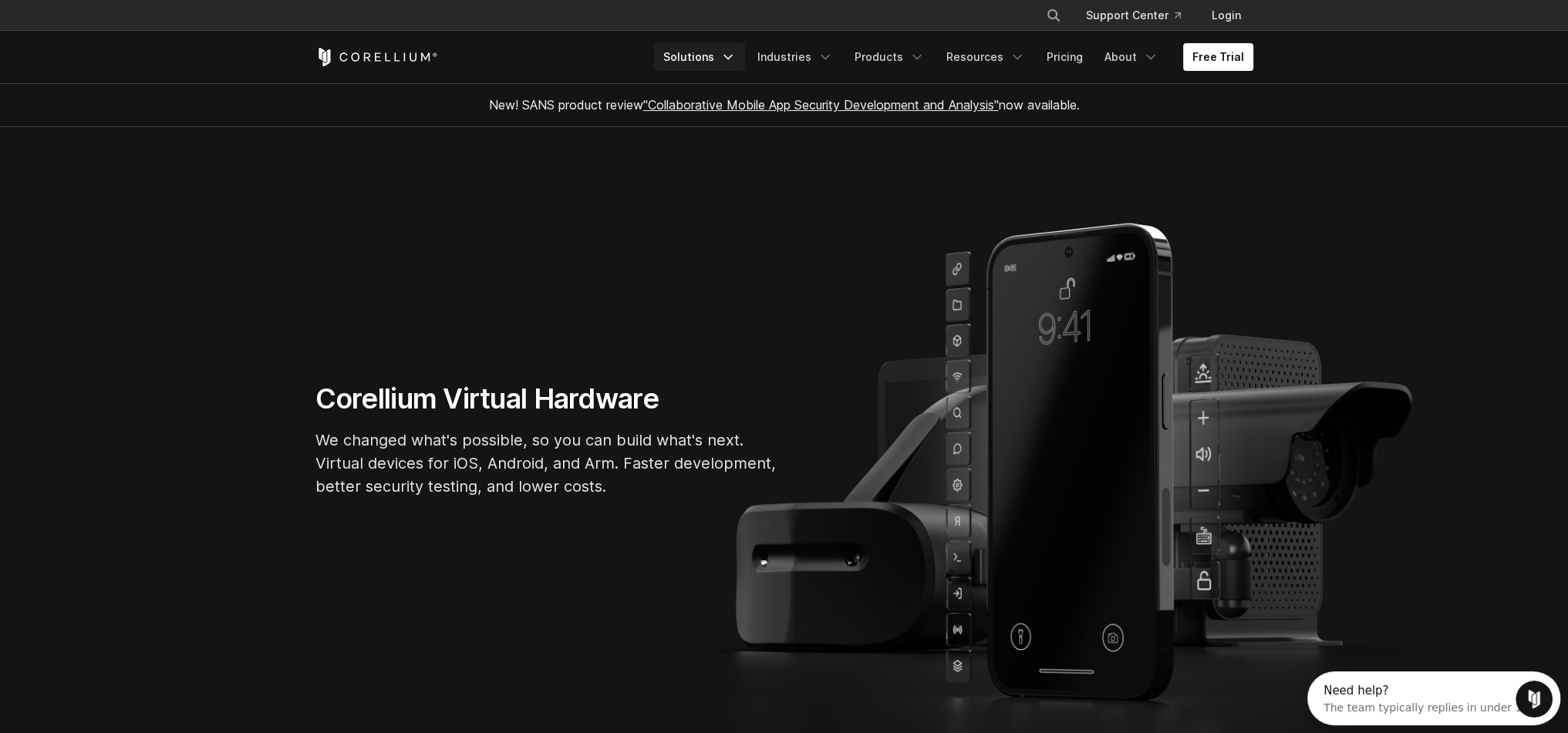
click at [707, 63] on link "Solutions" at bounding box center [700, 56] width 91 height 27
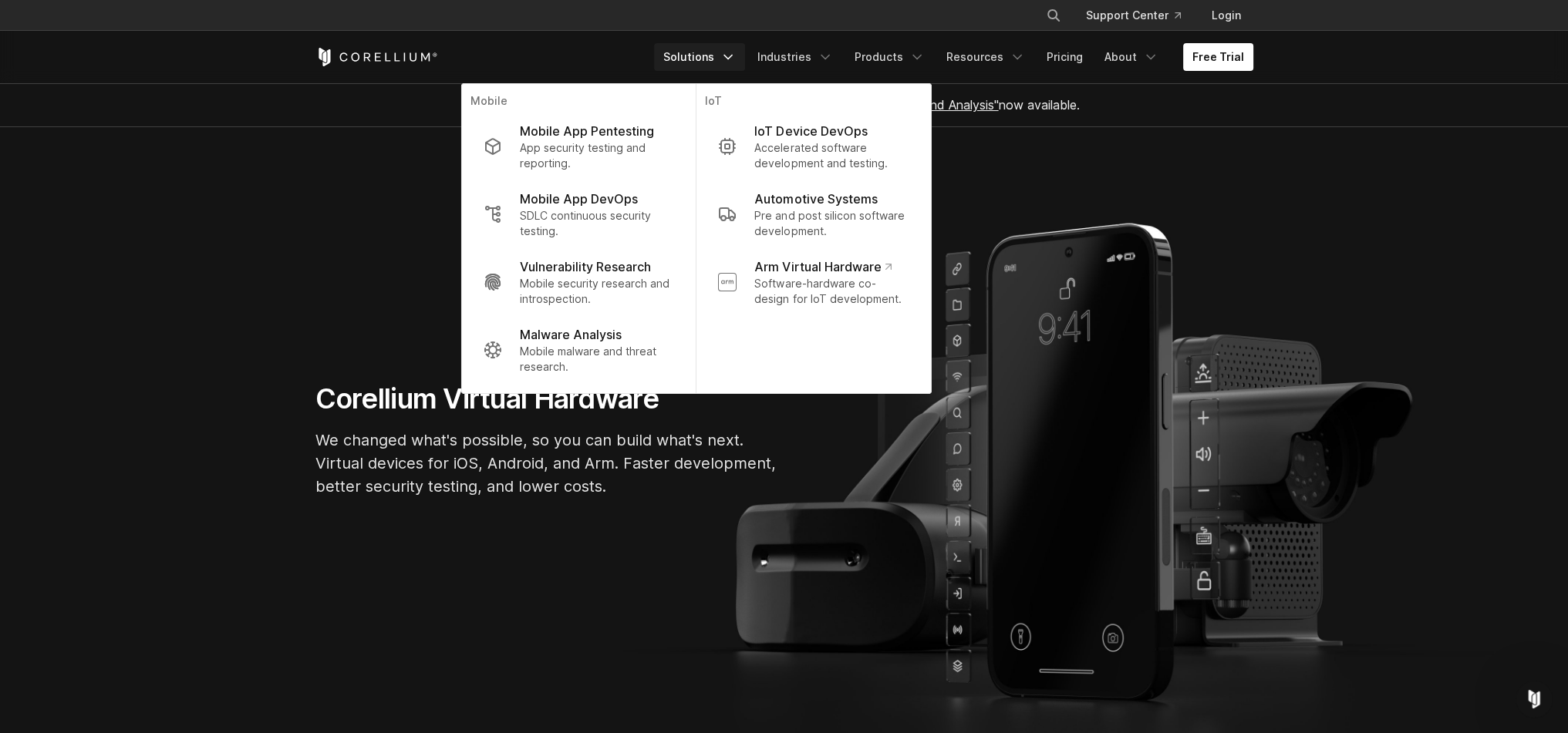
click at [1163, 166] on section "Corellium Virtual Hardware We changed what's possible, so you can build what's …" at bounding box center [784, 446] width 1568 height 638
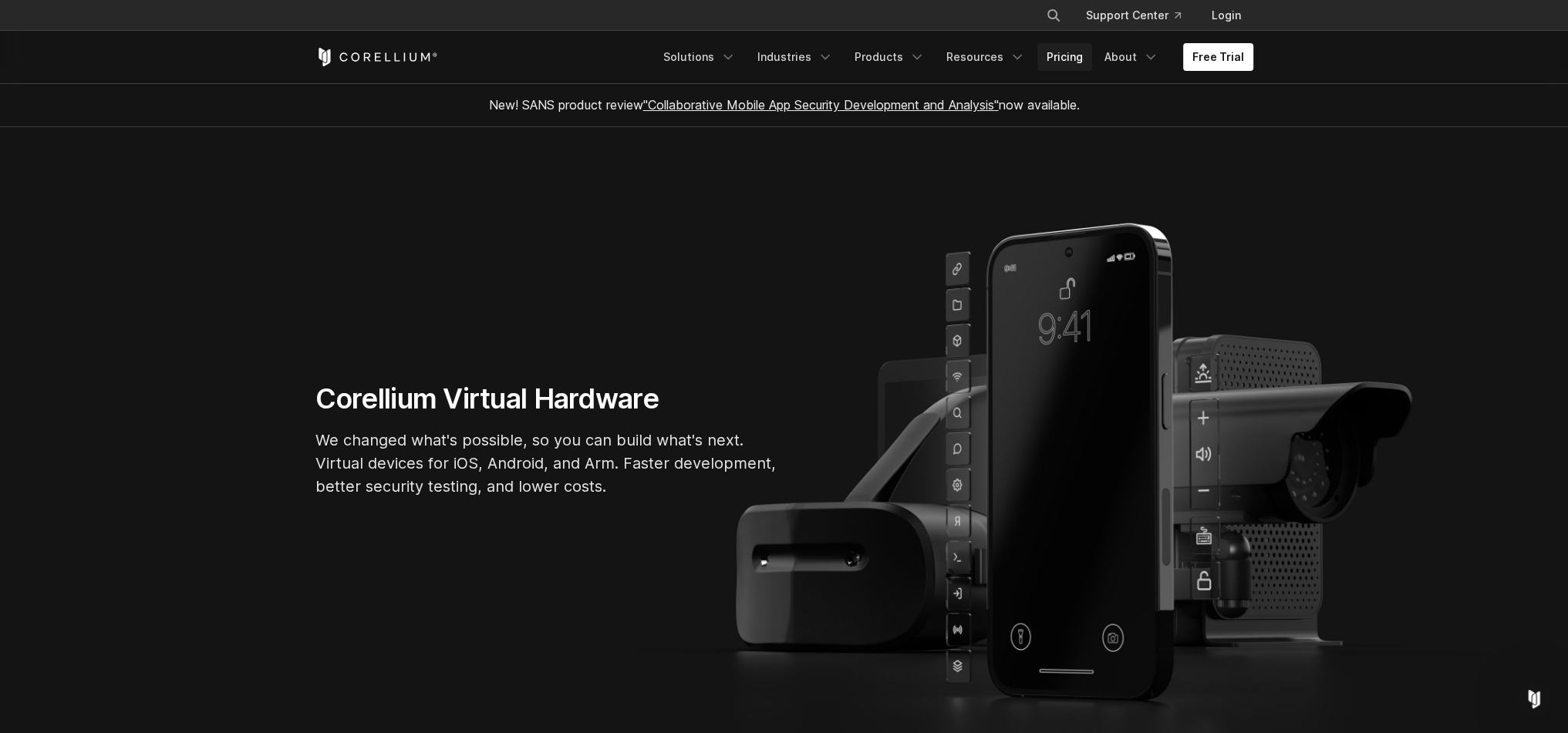
click at [1066, 51] on link "Pricing" at bounding box center [1065, 56] width 55 height 27
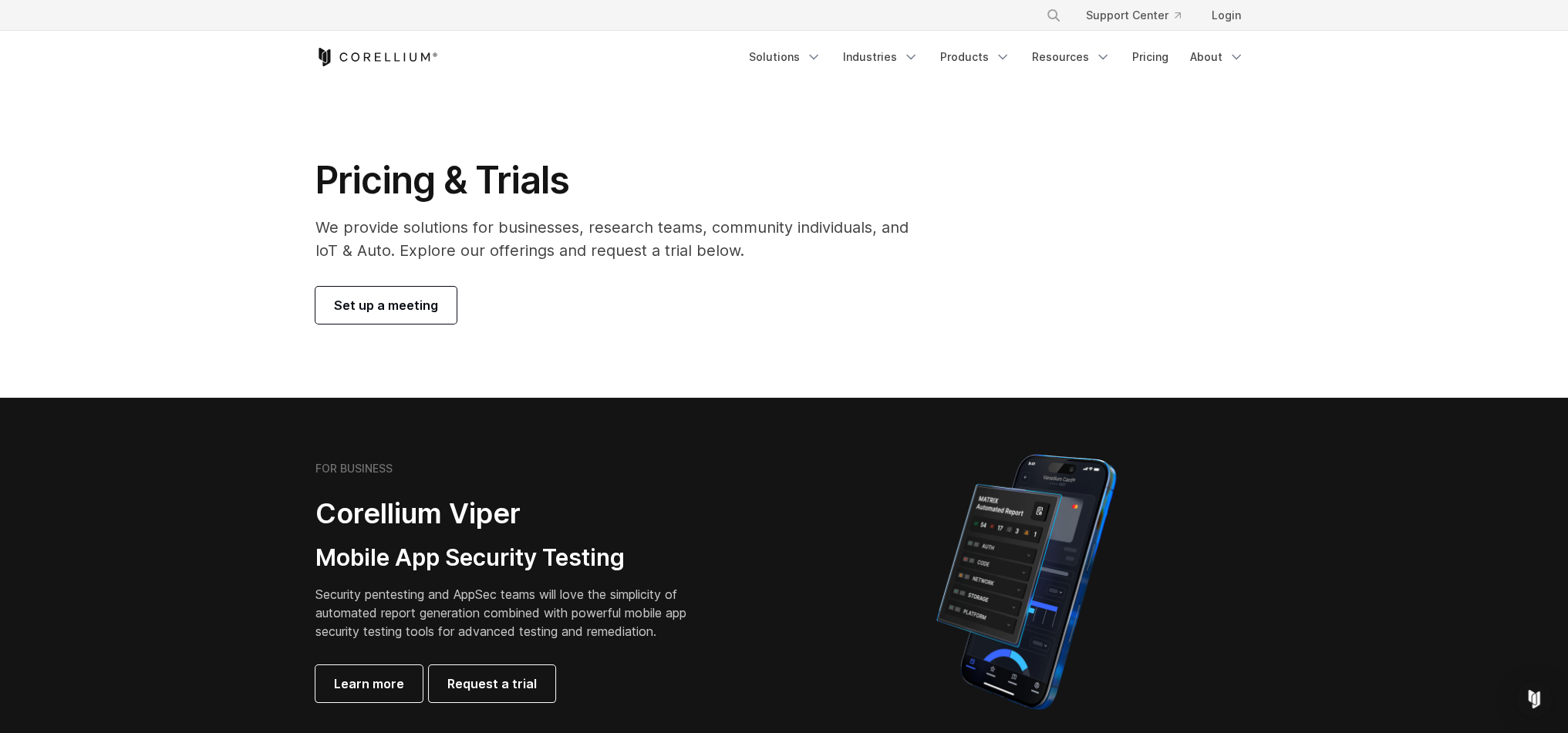
click at [398, 304] on span "Set up a meeting" at bounding box center [385, 305] width 104 height 18
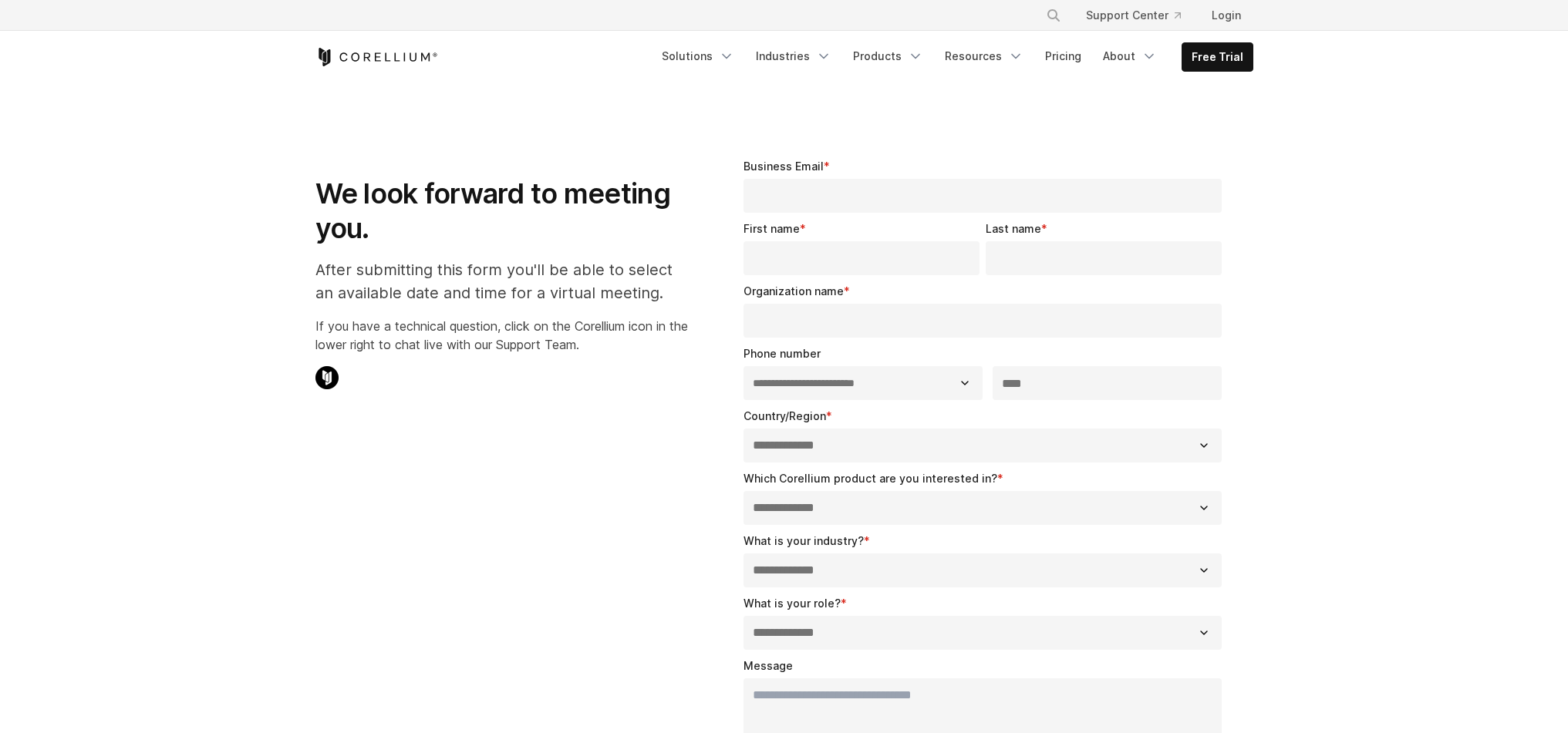
select select "**"
click at [694, 49] on link "Solutions" at bounding box center [698, 56] width 91 height 27
